Goal: Task Accomplishment & Management: Complete application form

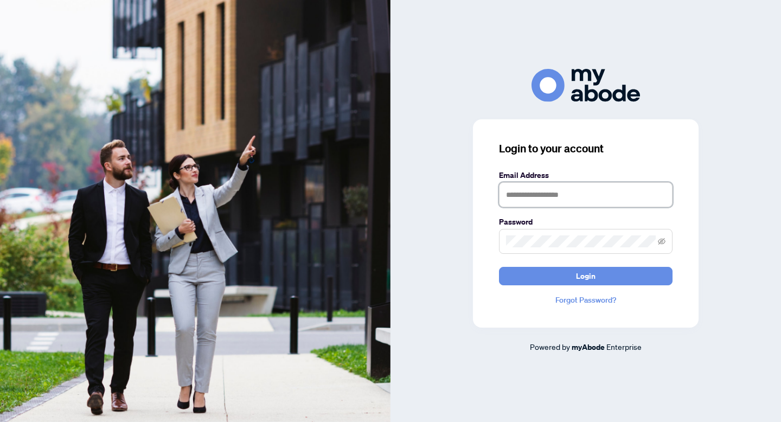
click at [536, 194] on input "text" at bounding box center [585, 194] width 173 height 25
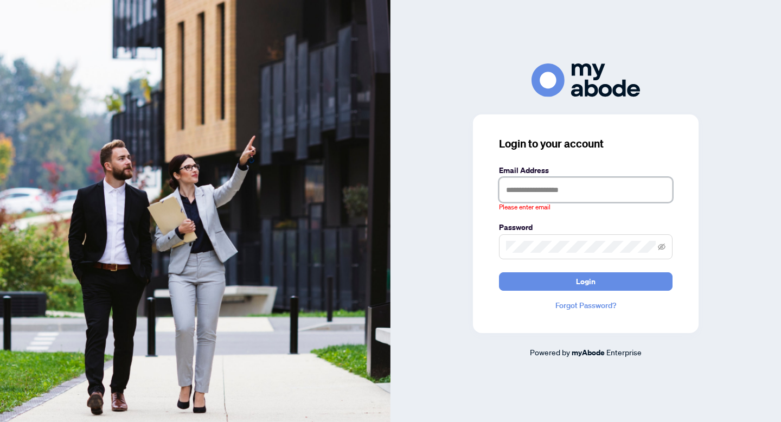
type input "**********"
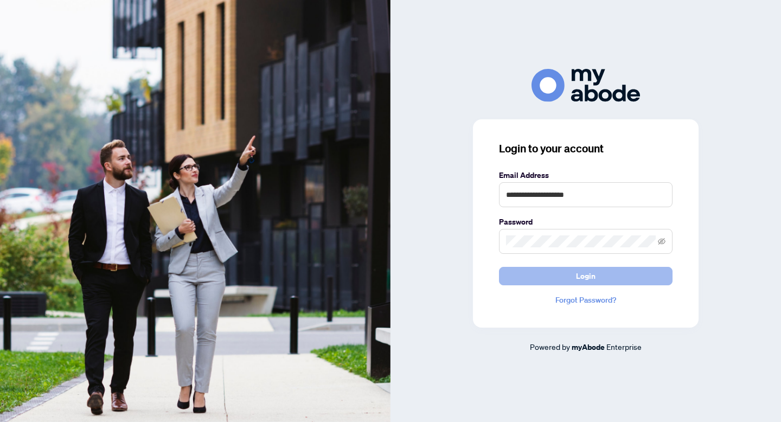
click at [587, 278] on span "Login" at bounding box center [586, 275] width 20 height 17
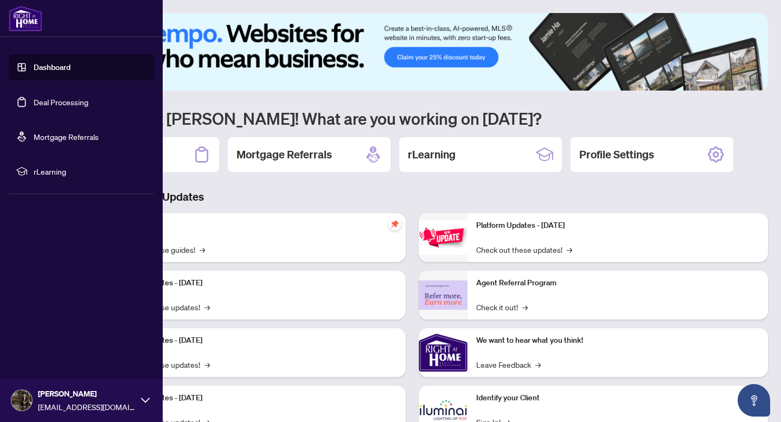
click at [65, 103] on link "Deal Processing" at bounding box center [61, 102] width 55 height 10
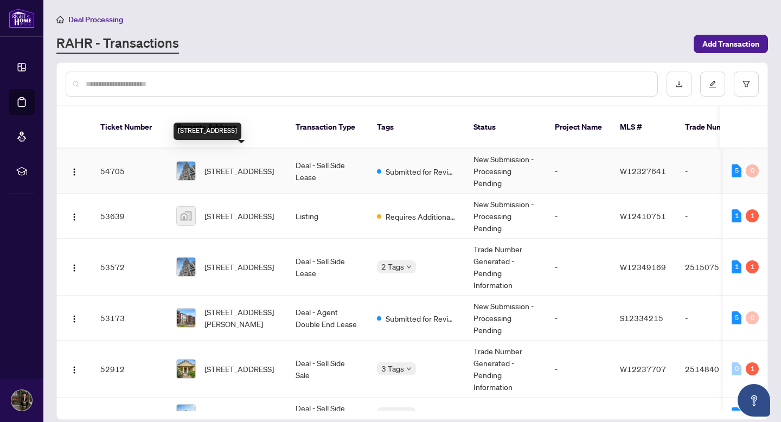
click at [228, 165] on span "[STREET_ADDRESS]" at bounding box center [238, 171] width 69 height 12
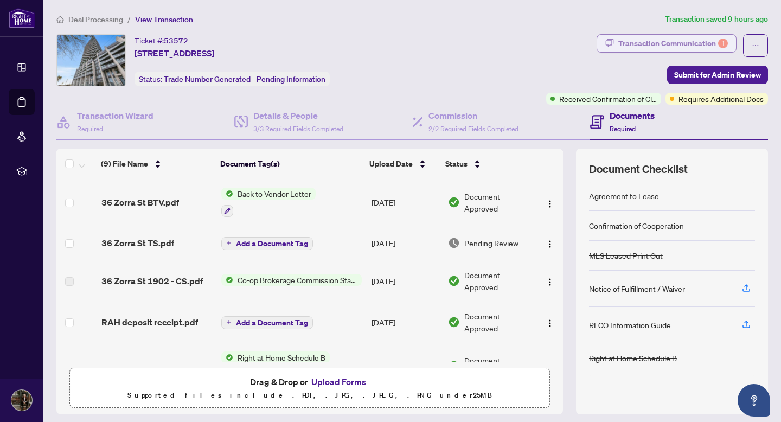
click at [664, 47] on div "Transaction Communication 1" at bounding box center [673, 43] width 110 height 17
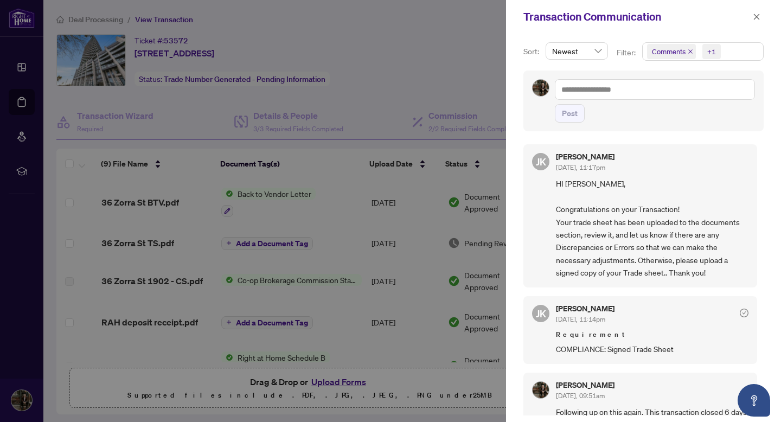
scroll to position [53, 0]
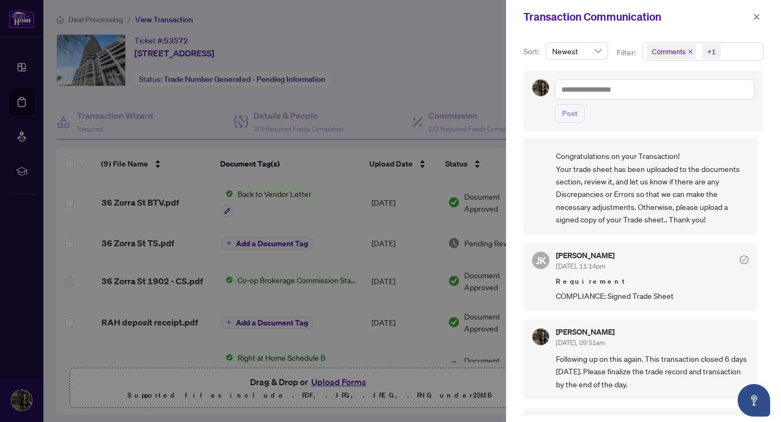
click at [404, 82] on div at bounding box center [390, 211] width 781 height 422
click at [755, 17] on icon "close" at bounding box center [756, 17] width 8 height 8
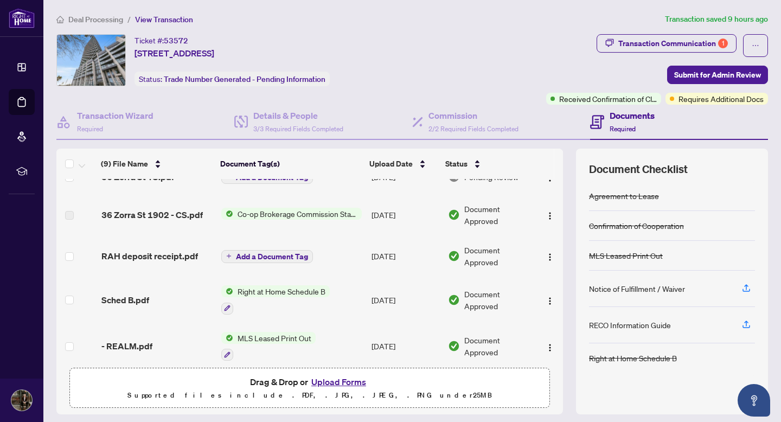
scroll to position [45, 0]
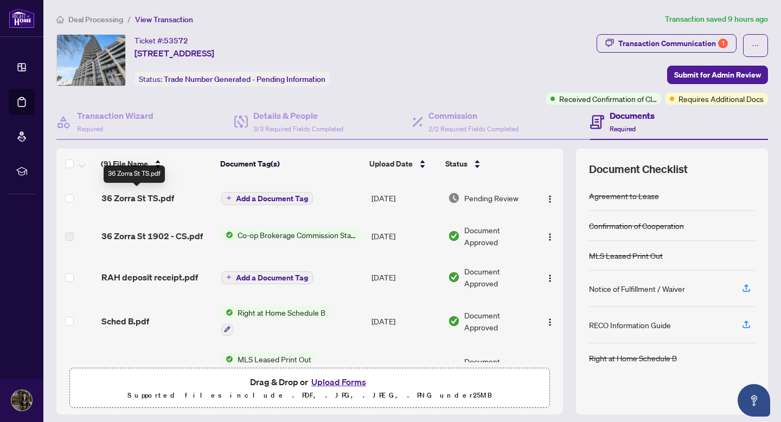
click at [131, 195] on span "36 Zorra St TS.pdf" at bounding box center [137, 197] width 73 height 13
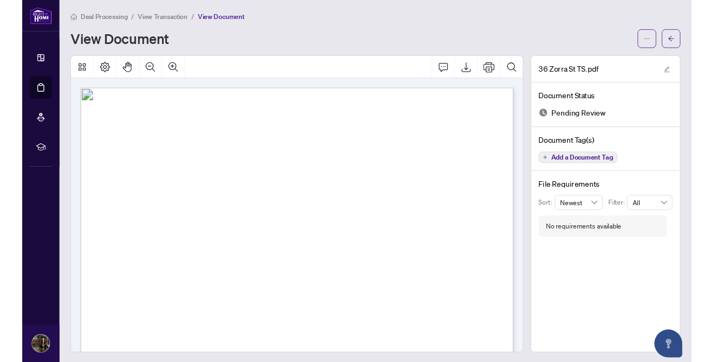
scroll to position [44, 0]
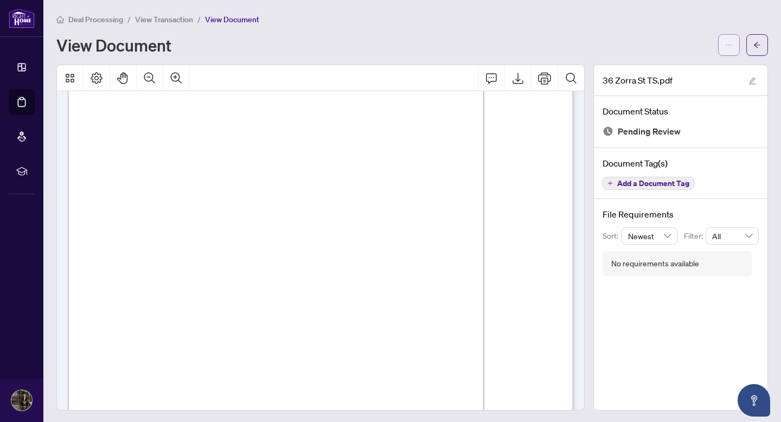
click at [732, 47] on button "button" at bounding box center [729, 45] width 22 height 22
click at [678, 68] on span "Download" at bounding box center [689, 69] width 82 height 12
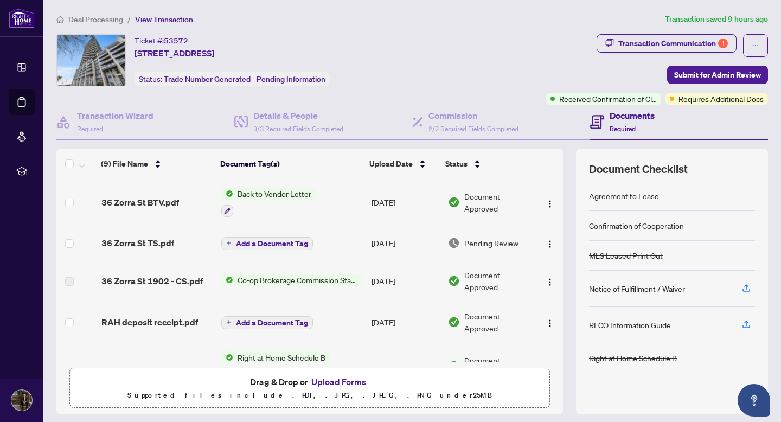
click at [333, 382] on button "Upload Forms" at bounding box center [338, 382] width 61 height 14
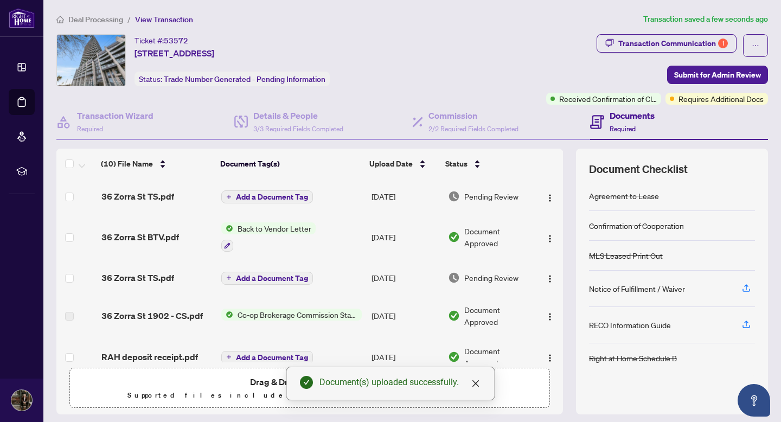
click at [250, 194] on span "Add a Document Tag" at bounding box center [272, 197] width 72 height 8
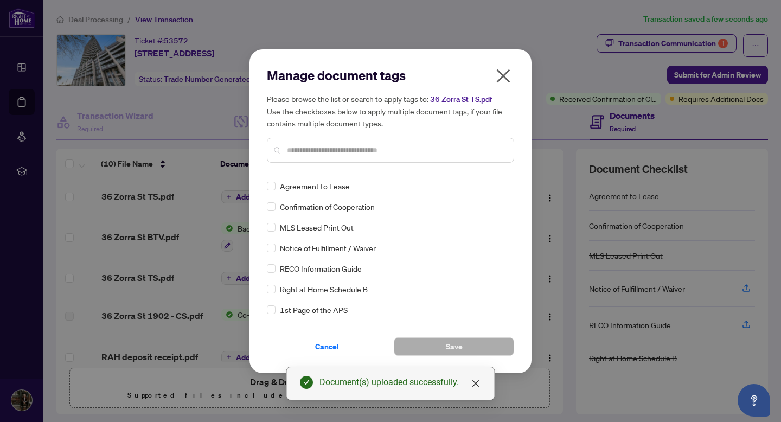
click at [336, 155] on input "text" at bounding box center [396, 150] width 218 height 12
type input "*****"
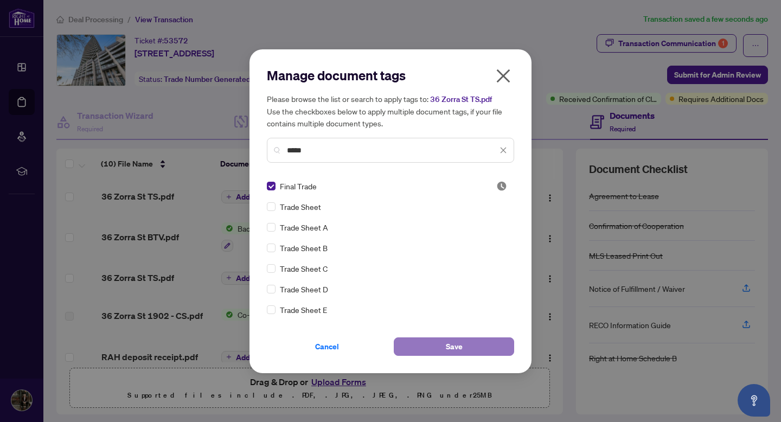
click at [456, 347] on span "Save" at bounding box center [454, 346] width 17 height 17
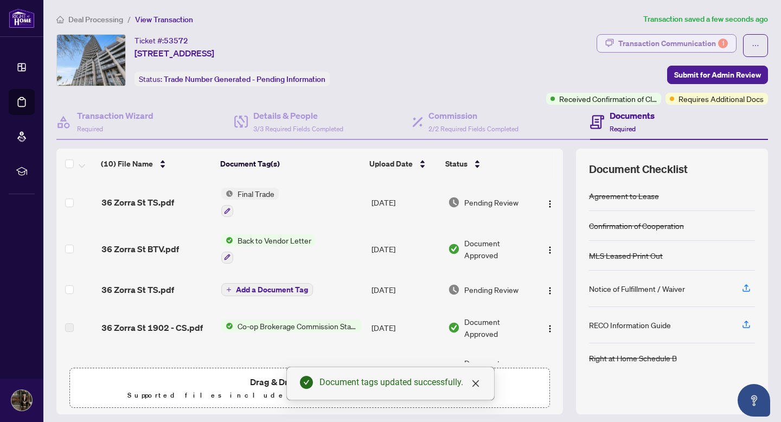
click at [644, 44] on div "Transaction Communication 1" at bounding box center [673, 43] width 110 height 17
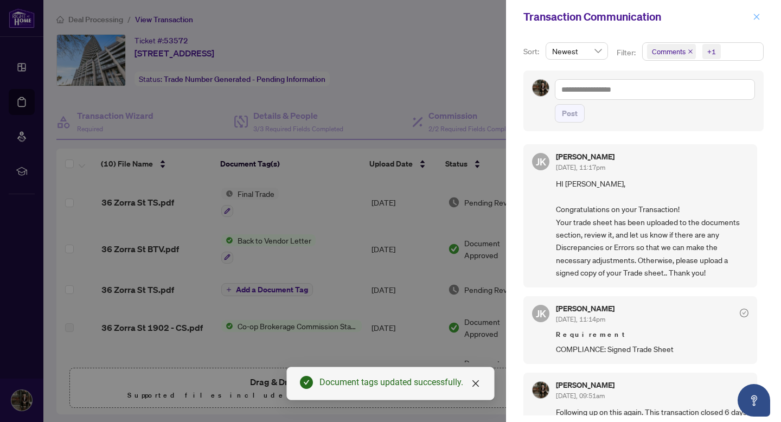
click at [756, 18] on icon "close" at bounding box center [756, 17] width 8 height 8
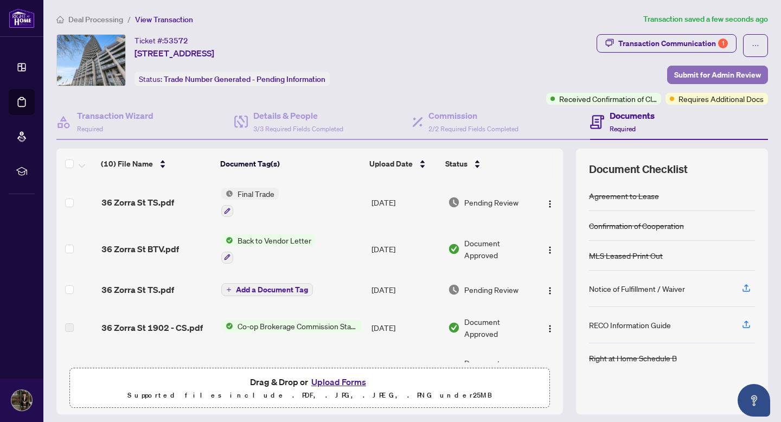
click at [705, 78] on span "Submit for Admin Review" at bounding box center [717, 74] width 87 height 17
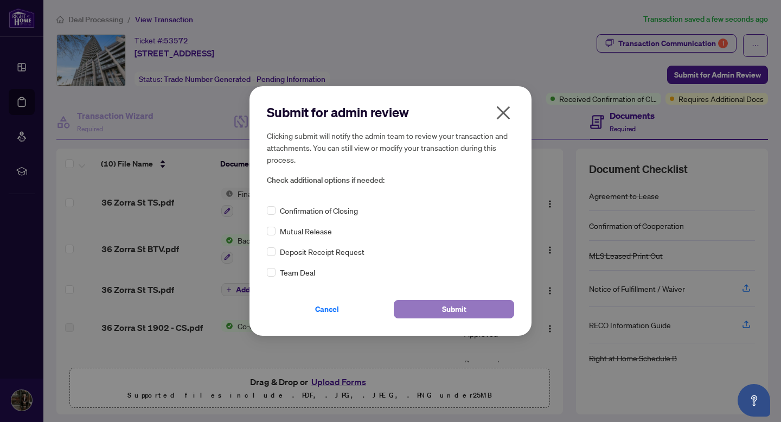
click at [452, 309] on span "Submit" at bounding box center [454, 308] width 24 height 17
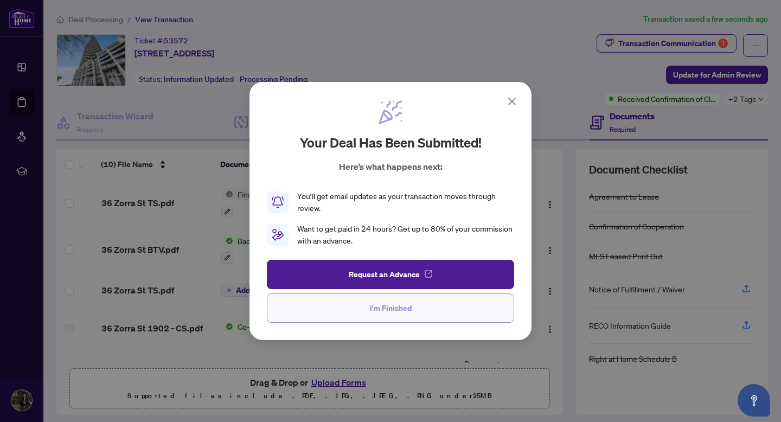
click at [394, 308] on span "I'm Finished" at bounding box center [391, 307] width 42 height 17
